Goal: Information Seeking & Learning: Learn about a topic

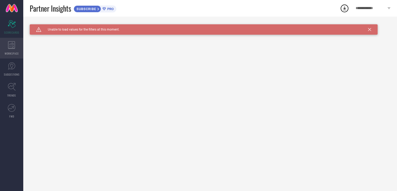
click at [8, 46] on icon at bounding box center [11, 45] width 7 height 8
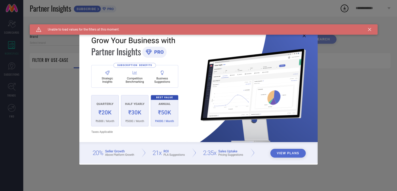
type input "1 STOP FASHION"
type input "All"
click at [368, 29] on icon at bounding box center [369, 29] width 3 height 3
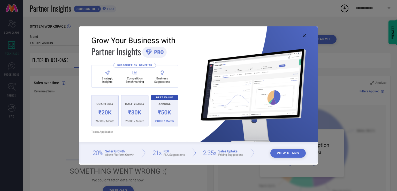
click at [305, 35] on icon at bounding box center [304, 35] width 3 height 3
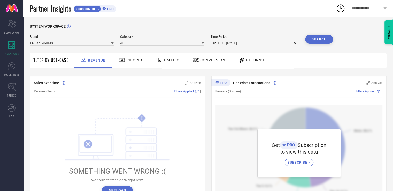
click at [113, 9] on span "PRO" at bounding box center [110, 9] width 8 height 4
click at [122, 65] on div "Pricing" at bounding box center [130, 60] width 37 height 15
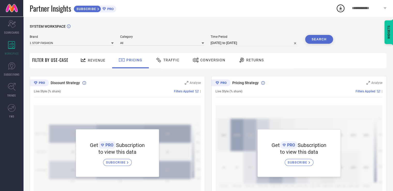
click at [170, 62] on span "Traffic" at bounding box center [171, 60] width 16 height 4
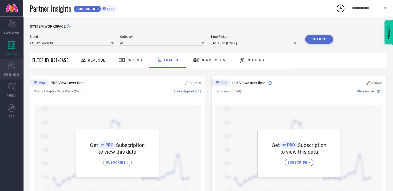
click at [13, 66] on icon at bounding box center [11, 66] width 3 height 5
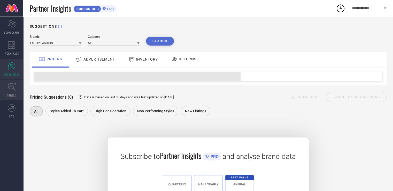
click at [9, 90] on icon at bounding box center [12, 87] width 8 height 8
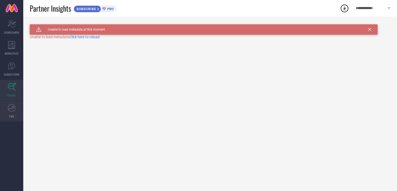
click at [14, 104] on icon at bounding box center [12, 108] width 8 height 8
